Goal: Obtain resource: Obtain resource

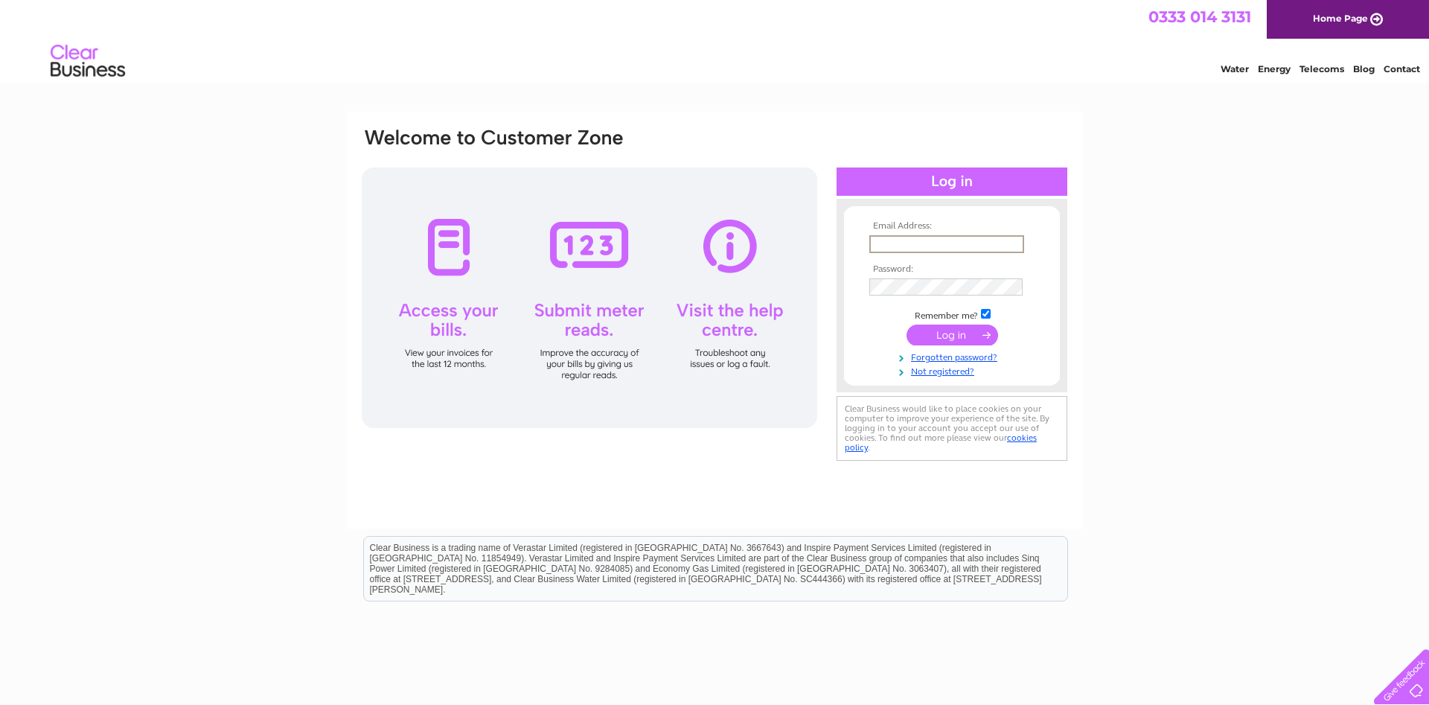
click at [910, 249] on input "text" at bounding box center [946, 244] width 155 height 18
click at [895, 241] on input "text" at bounding box center [946, 244] width 155 height 18
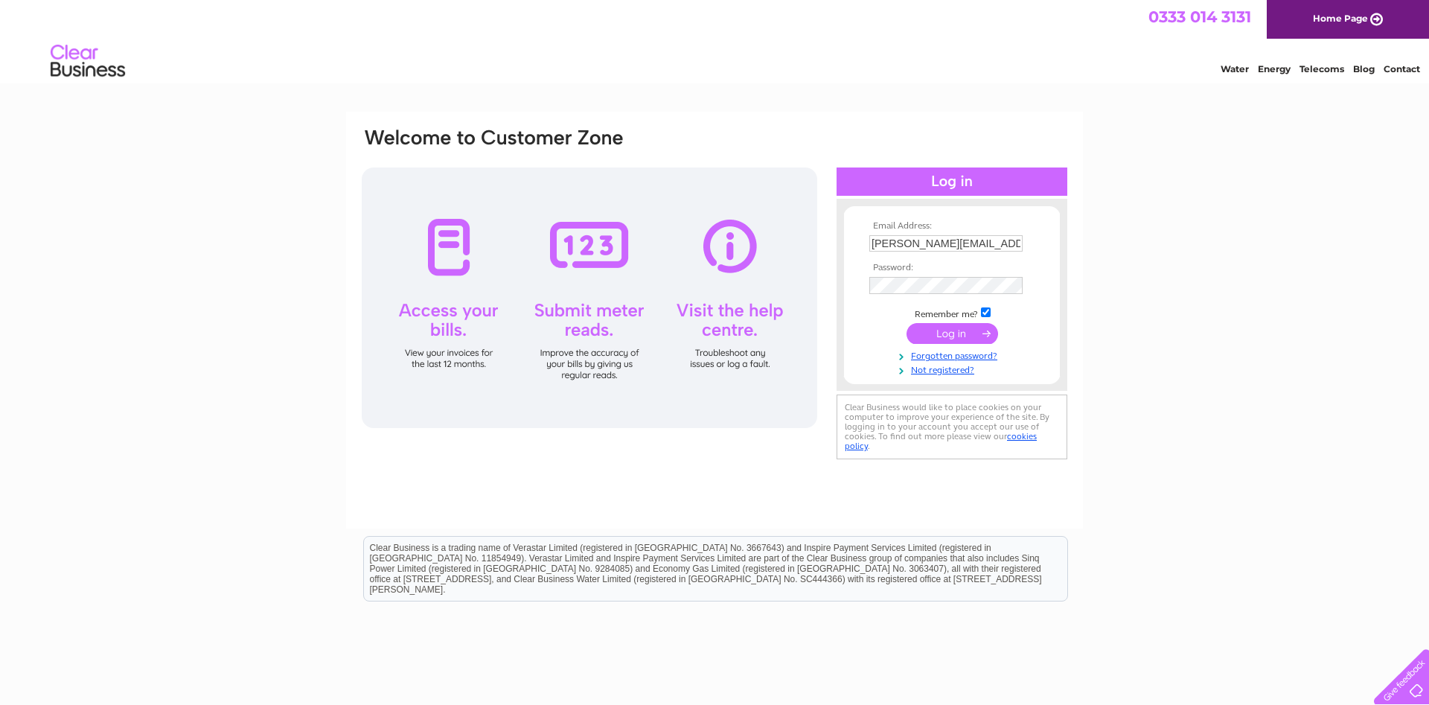
type input "pamela@dillonbookkeeping.co.uk"
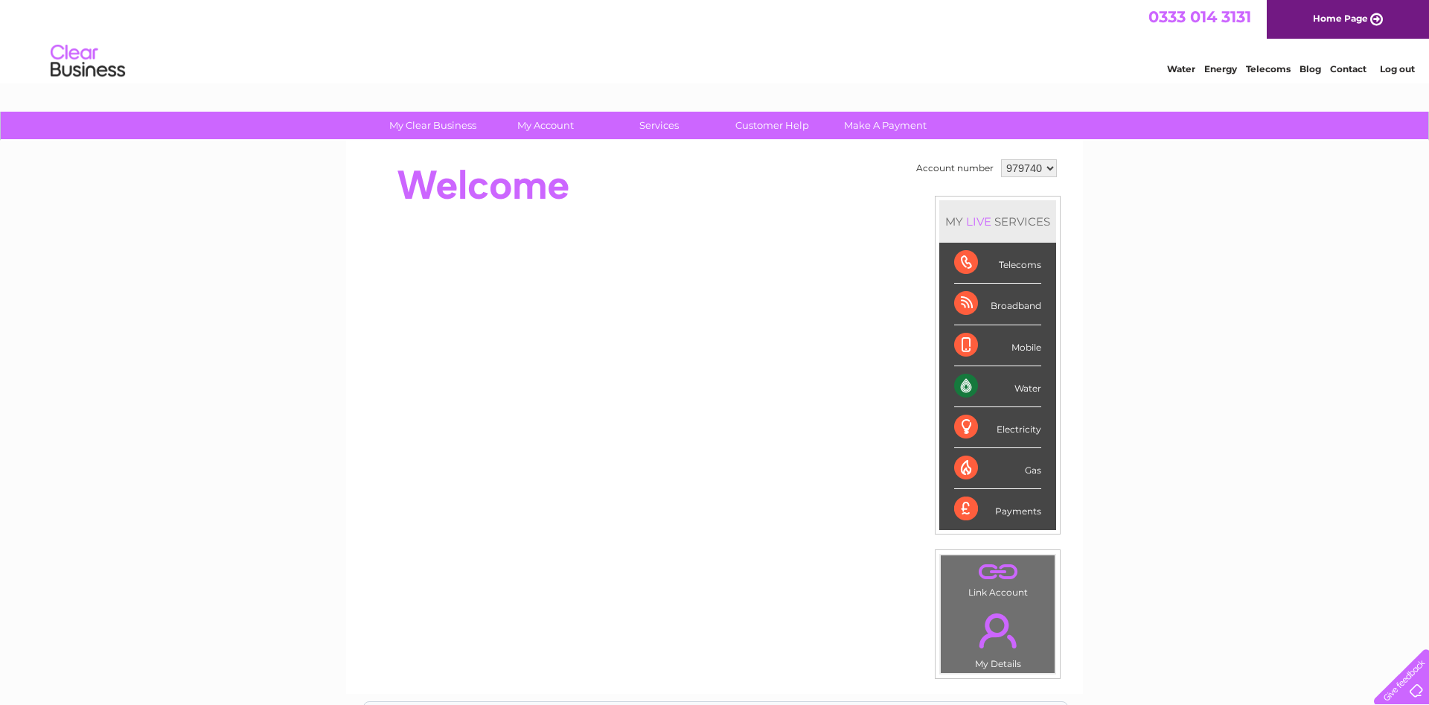
click at [1041, 165] on select "979740" at bounding box center [1029, 168] width 56 height 18
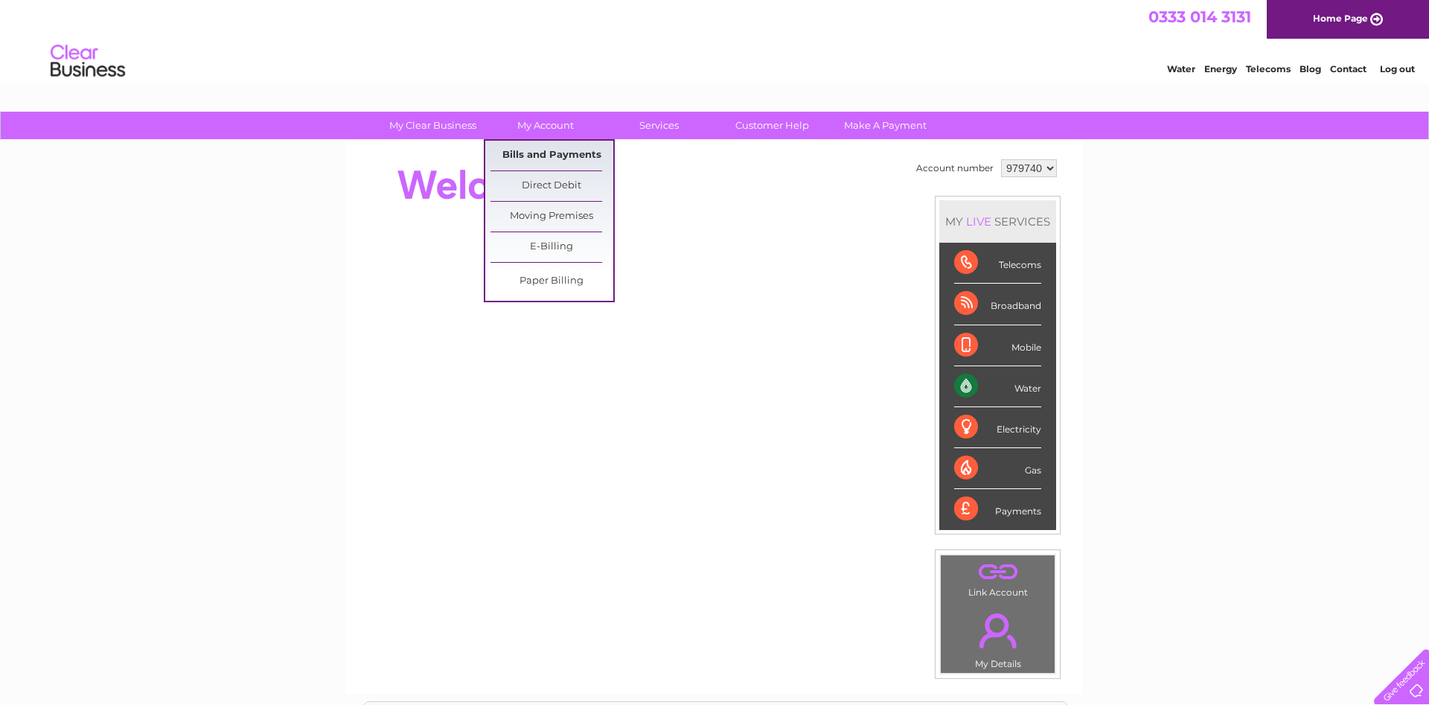
click at [551, 151] on link "Bills and Payments" at bounding box center [552, 156] width 123 height 30
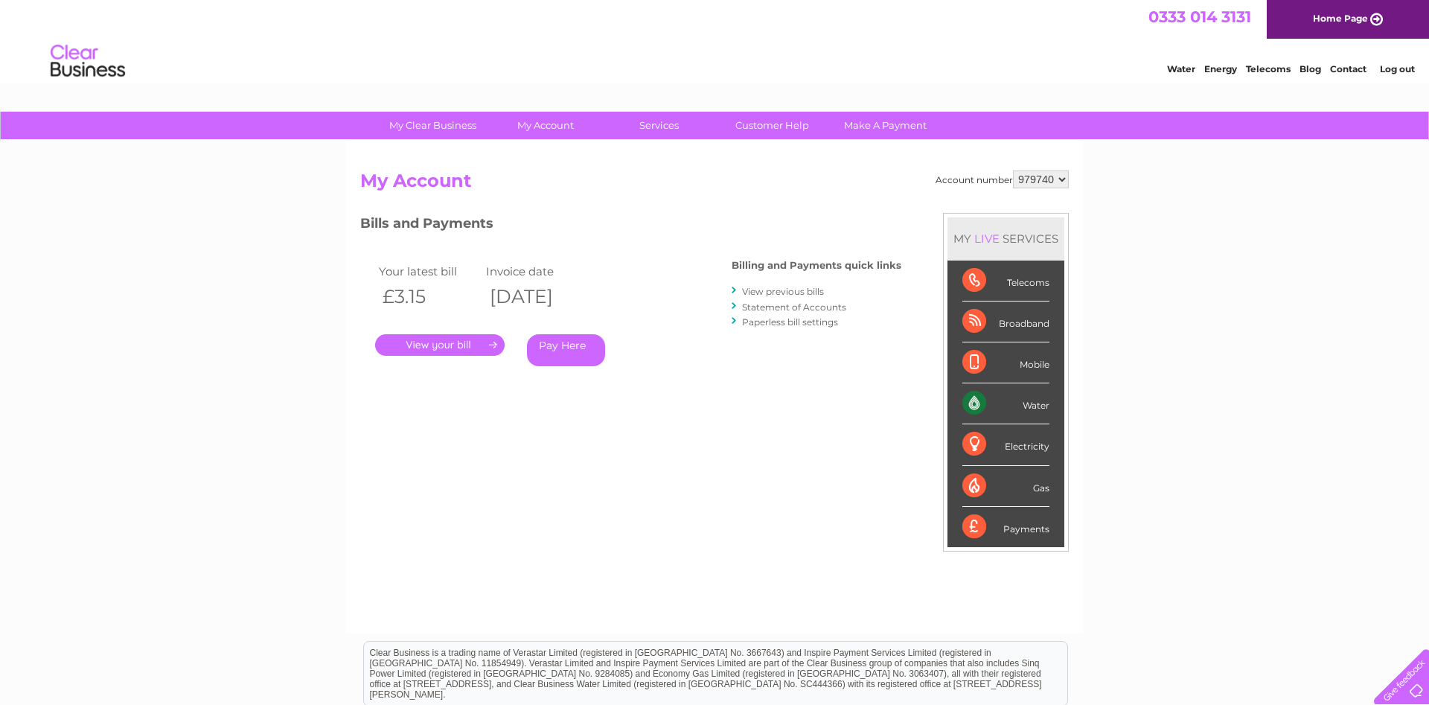
click at [417, 351] on link "." at bounding box center [440, 345] width 130 height 22
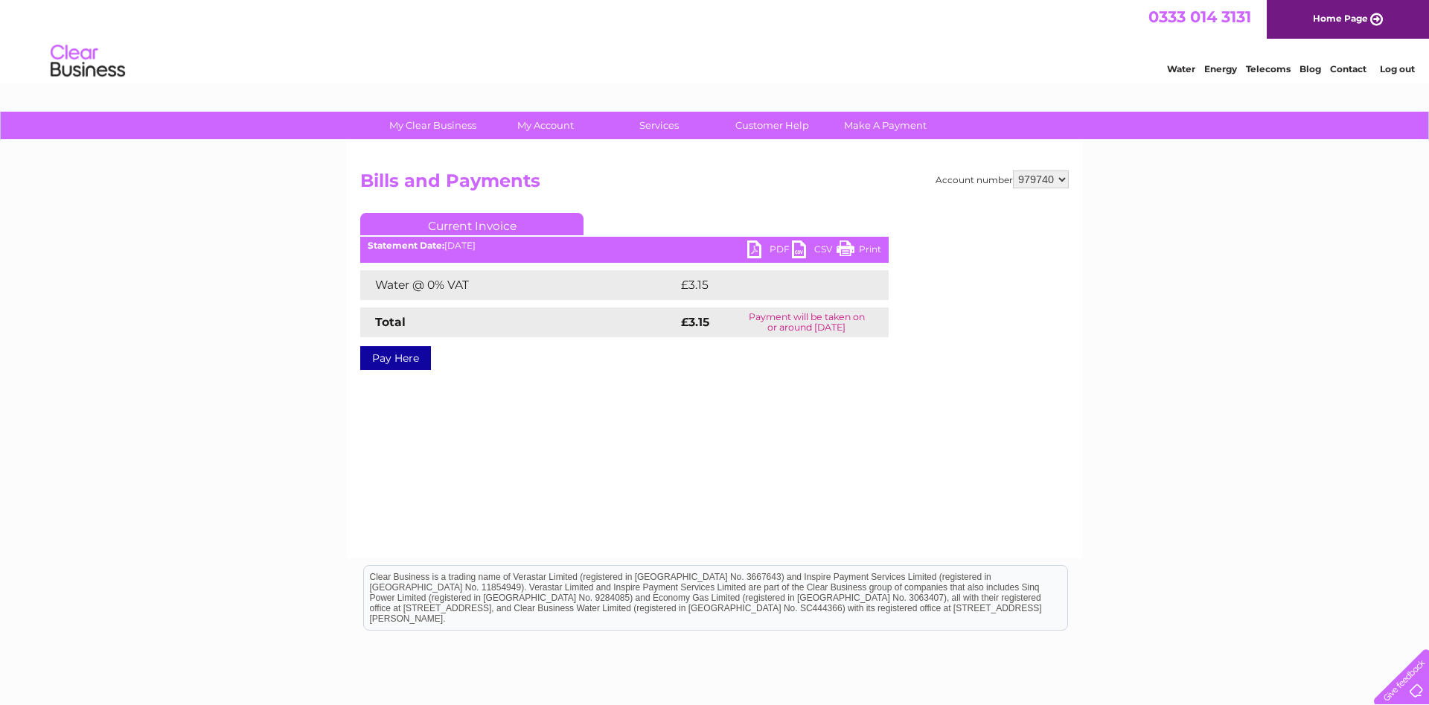
click at [750, 243] on link "PDF" at bounding box center [769, 251] width 45 height 22
click at [1396, 71] on link "Log out" at bounding box center [1397, 68] width 35 height 11
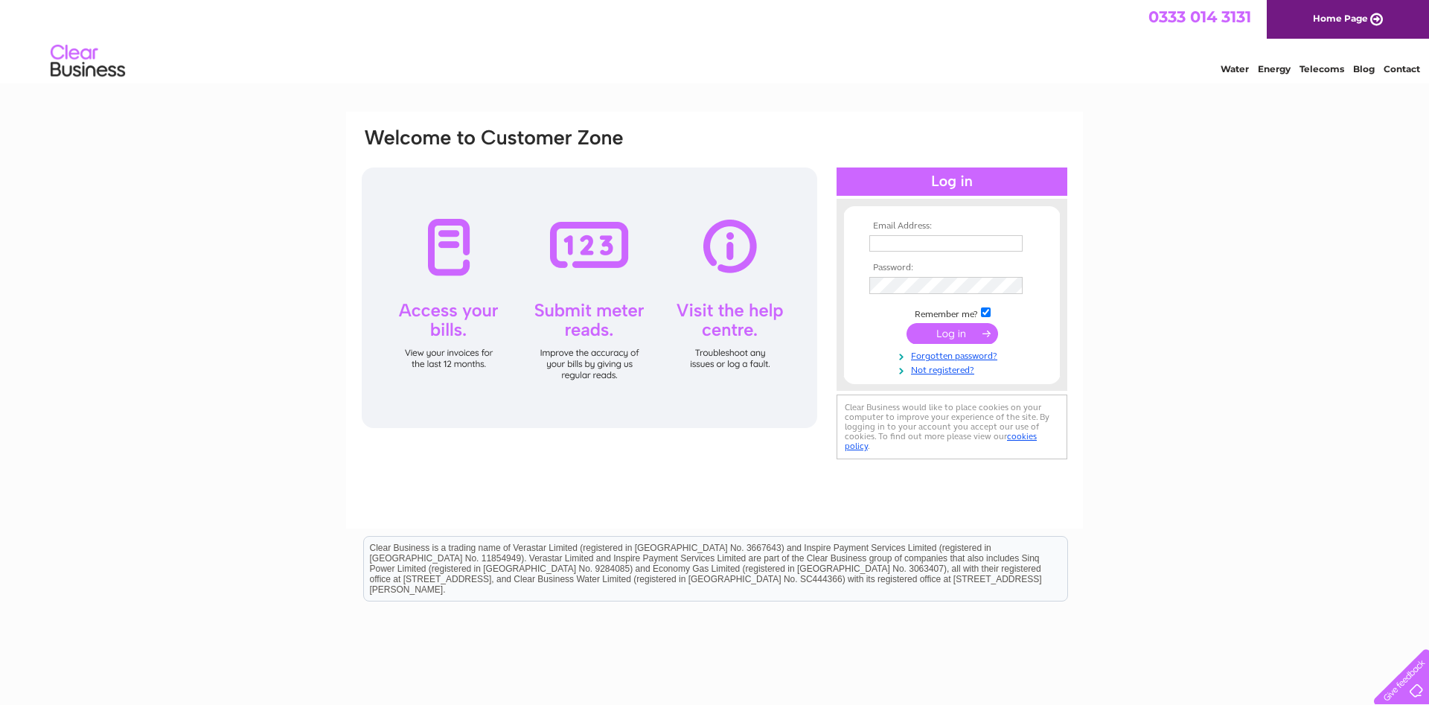
click at [904, 251] on td at bounding box center [952, 243] width 173 height 24
type input "accounts@pfamsfactoring.co.uk"
click at [939, 336] on input "submit" at bounding box center [953, 335] width 92 height 21
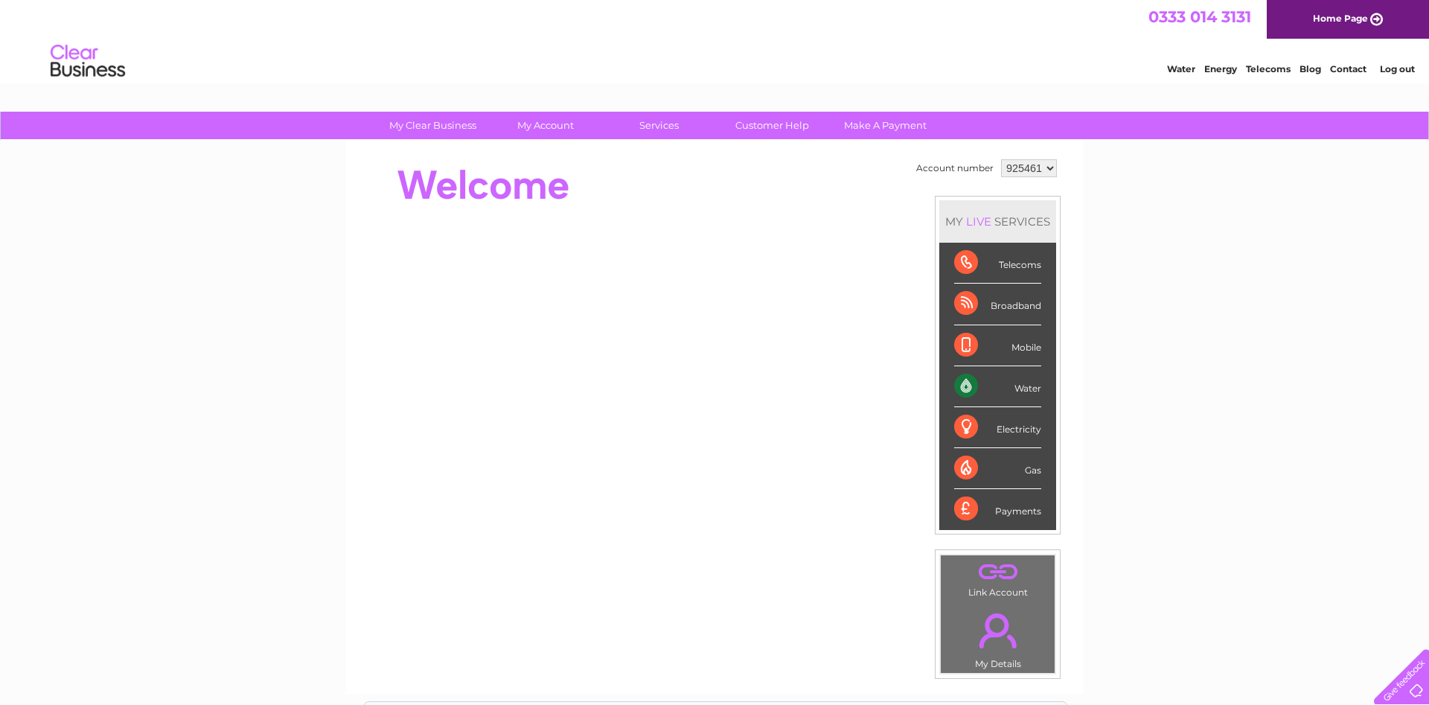
click at [1001, 159] on select "925461 927145" at bounding box center [1029, 168] width 56 height 18
click at [1032, 165] on select "925461 927145" at bounding box center [1029, 168] width 56 height 18
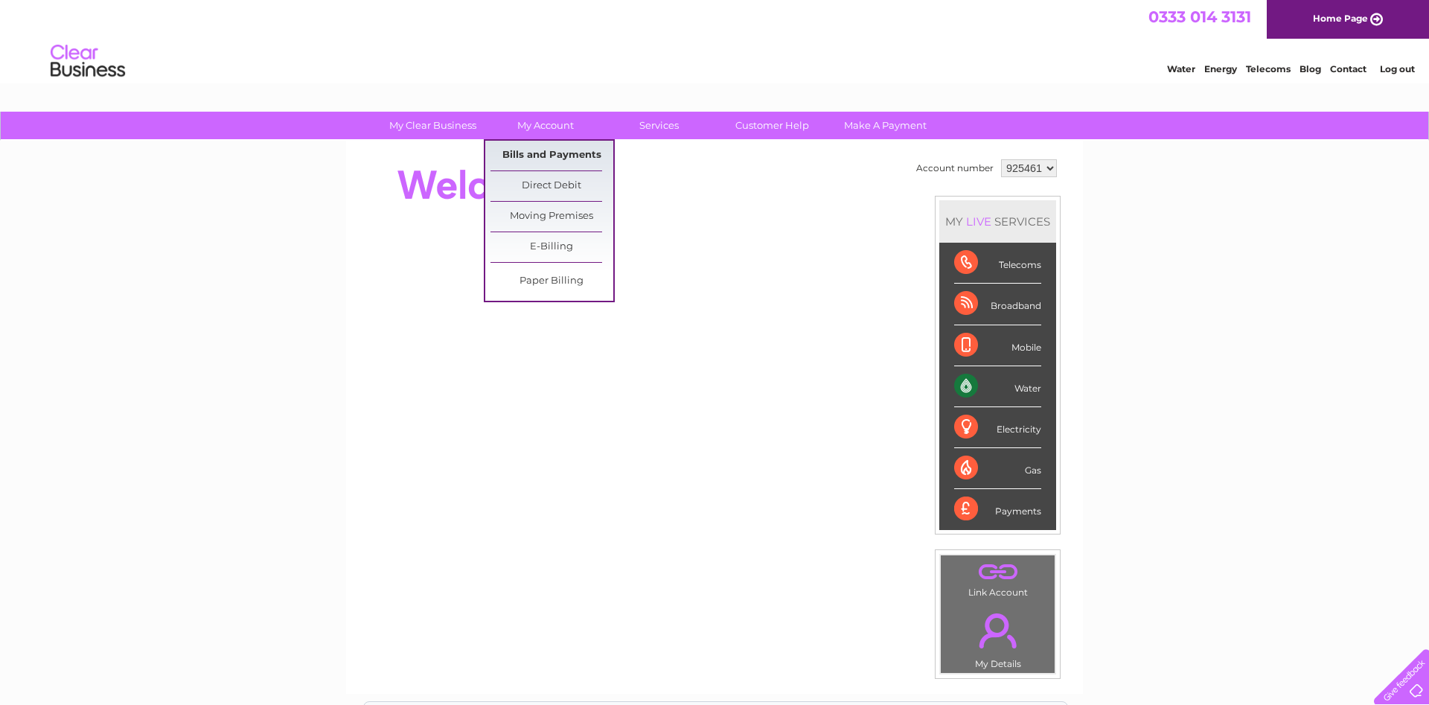
click at [545, 144] on link "Bills and Payments" at bounding box center [552, 156] width 123 height 30
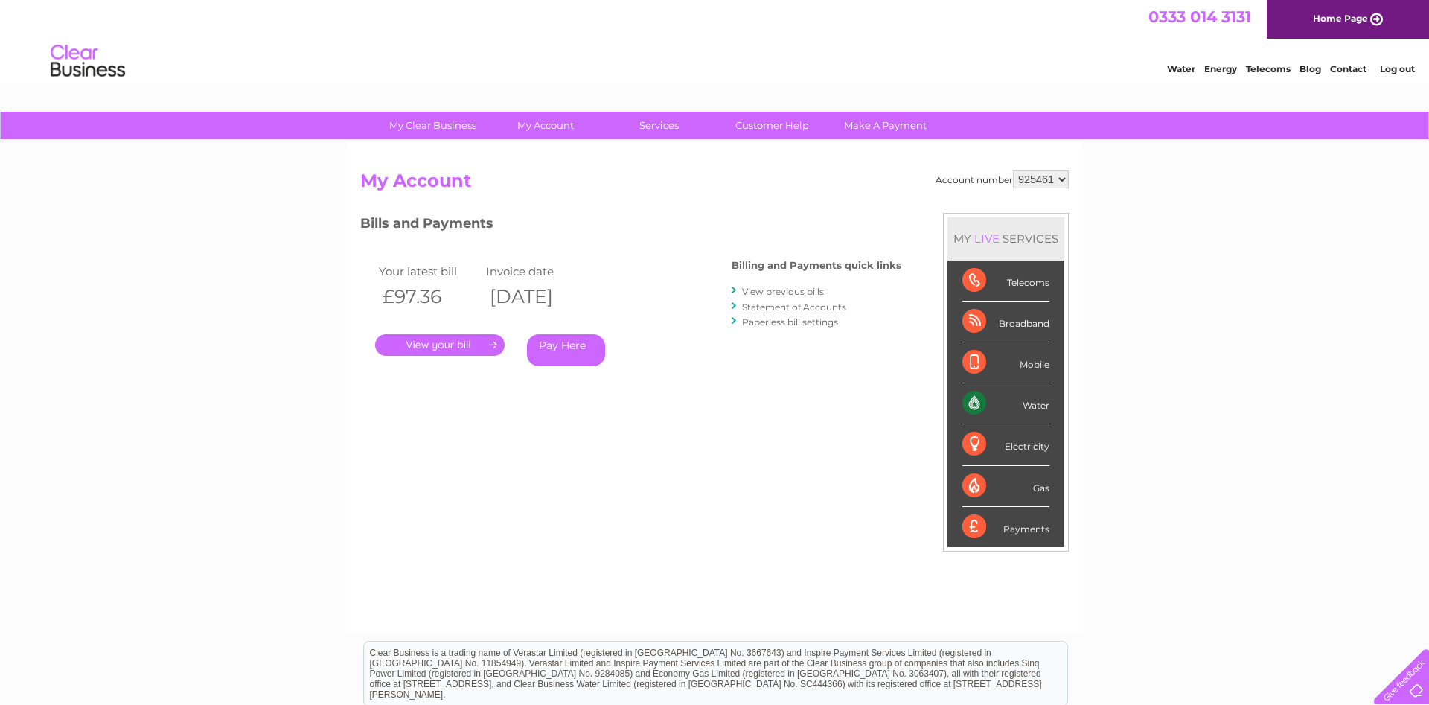
click at [773, 290] on link "View previous bills" at bounding box center [783, 291] width 82 height 11
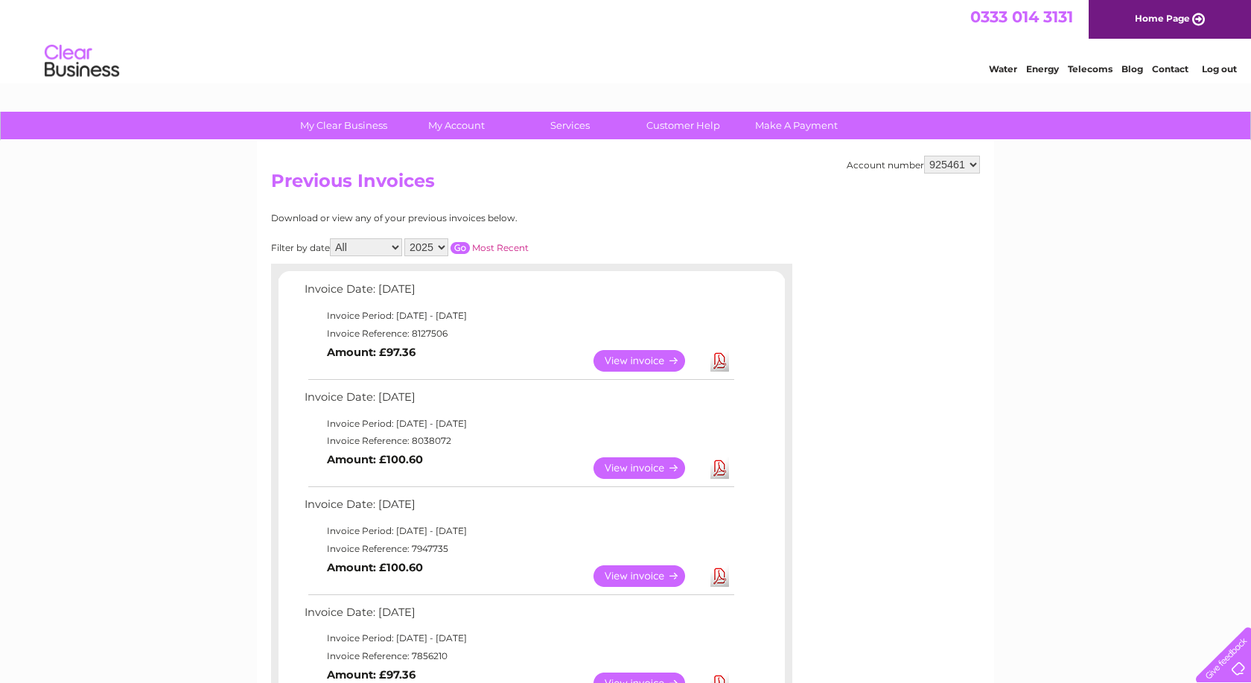
click at [719, 363] on link "Download" at bounding box center [719, 361] width 19 height 22
